Goal: Check status: Check status

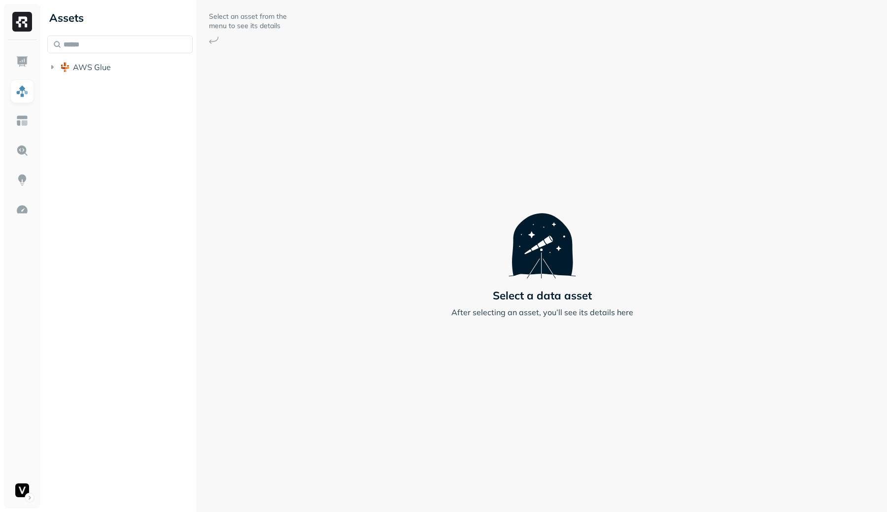
click at [121, 71] on button "AWS Glue" at bounding box center [119, 67] width 145 height 16
click at [121, 120] on span "adn_lakehouse_silver" at bounding box center [122, 125] width 79 height 10
click at [118, 148] on p "( 116 )" at bounding box center [116, 144] width 20 height 10
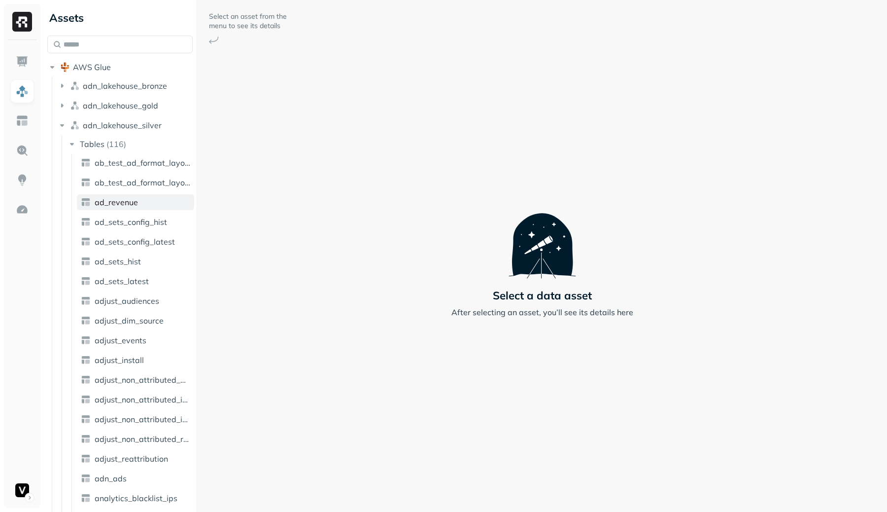
click at [125, 204] on span "ad_revenue" at bounding box center [116, 202] width 43 height 10
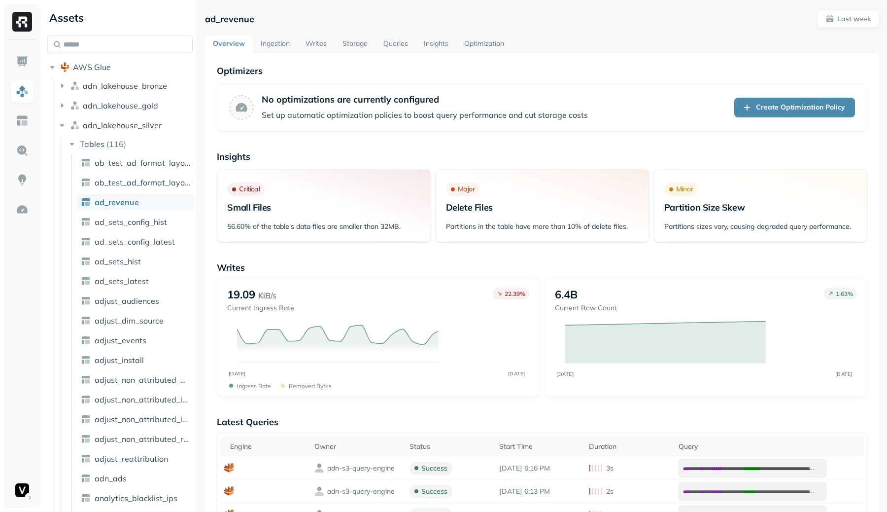
click at [314, 43] on link "Writes" at bounding box center [316, 44] width 37 height 18
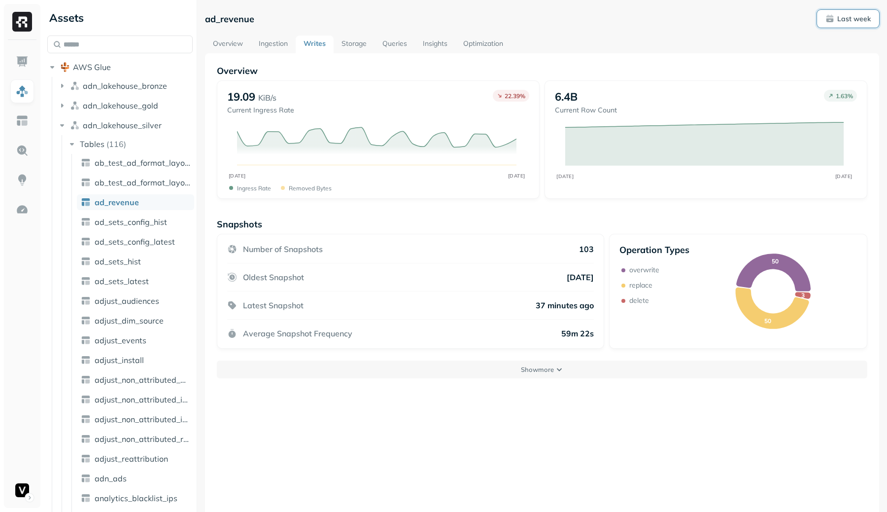
click at [857, 21] on p "Last week" at bounding box center [855, 18] width 34 height 9
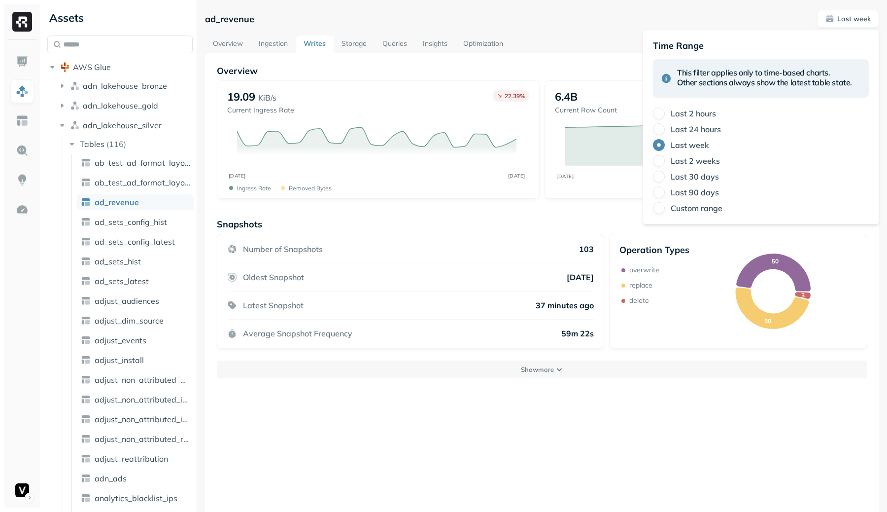
click at [698, 173] on label "Last 30 days" at bounding box center [695, 177] width 48 height 10
click at [665, 173] on button "Last 30 days" at bounding box center [659, 177] width 12 height 12
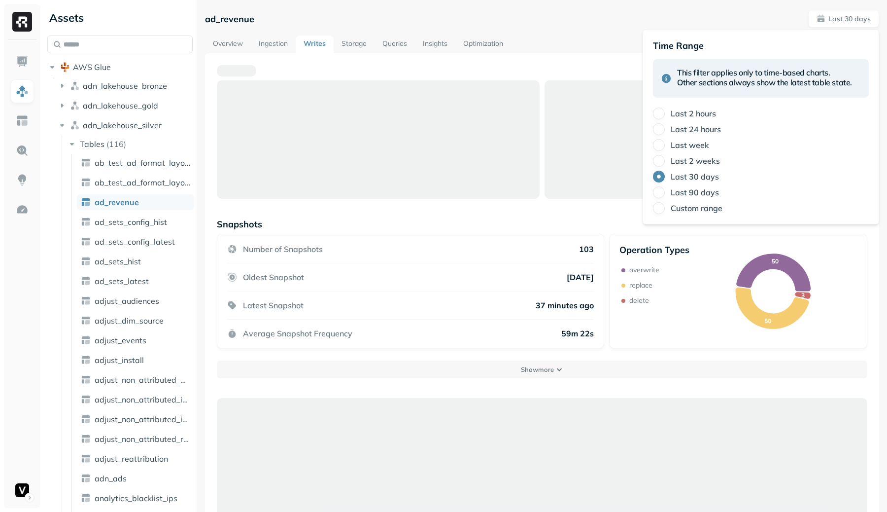
click at [587, 32] on div "ad_revenue Last 30 days Overview Ingestion Writes Storage Queries Insights Opti…" at bounding box center [542, 466] width 674 height 912
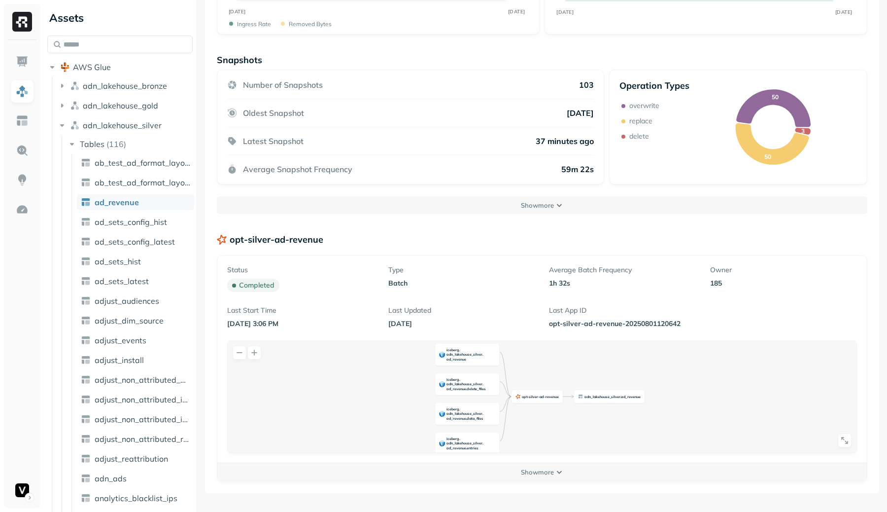
scroll to position [164, 0]
click at [536, 473] on p "Show more" at bounding box center [537, 471] width 33 height 9
